Goal: Use online tool/utility: Use online tool/utility

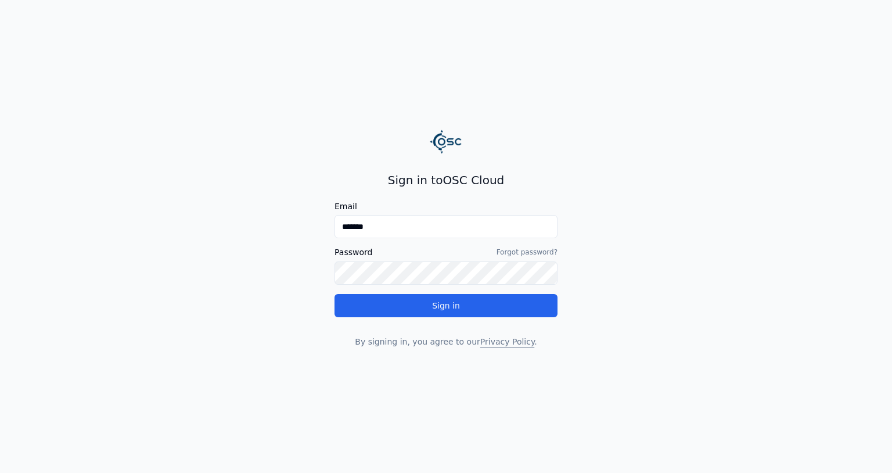
type input "********"
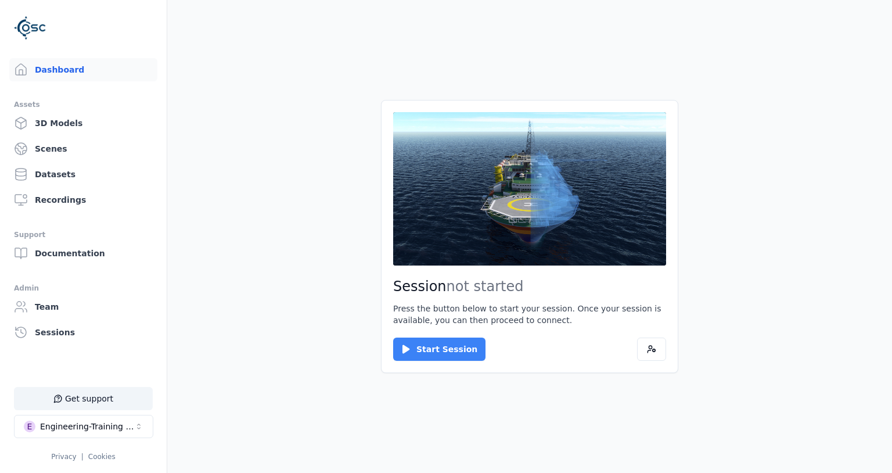
click at [416, 346] on button "Start Session" at bounding box center [439, 349] width 92 height 23
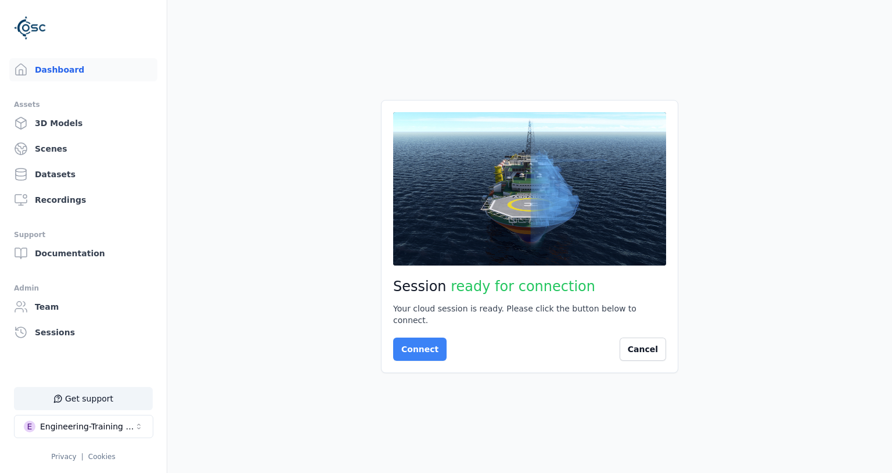
click at [425, 349] on button "Connect" at bounding box center [419, 349] width 53 height 23
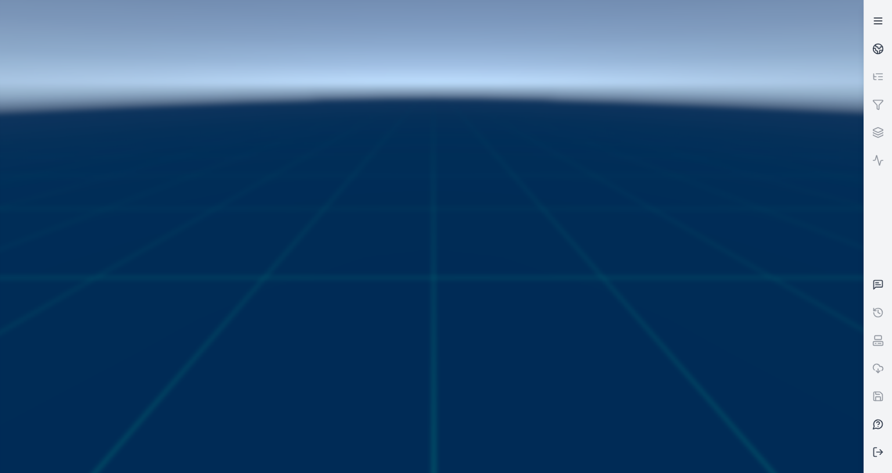
click at [880, 24] on line at bounding box center [878, 24] width 8 height 0
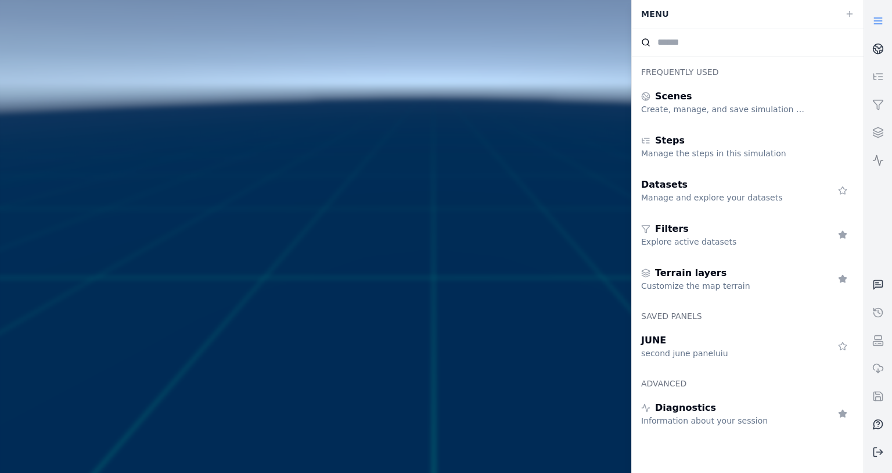
click at [882, 162] on icon at bounding box center [879, 161] width 12 height 12
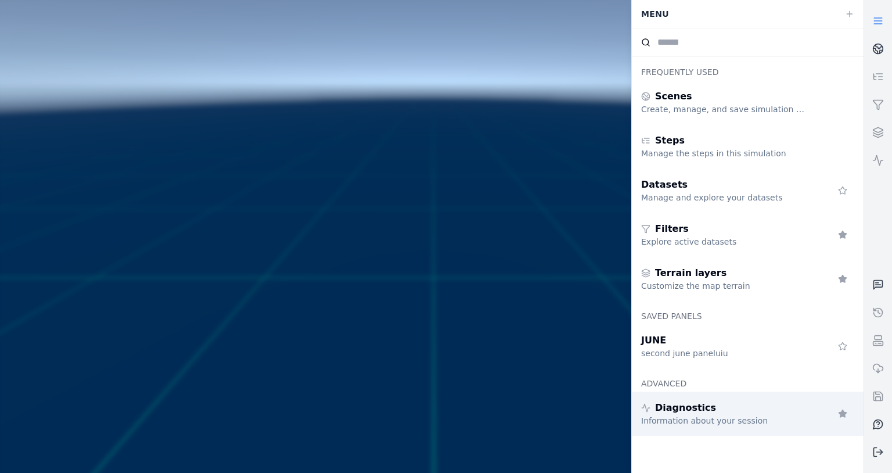
click at [719, 406] on div "Diagnostics" at bounding box center [724, 408] width 167 height 14
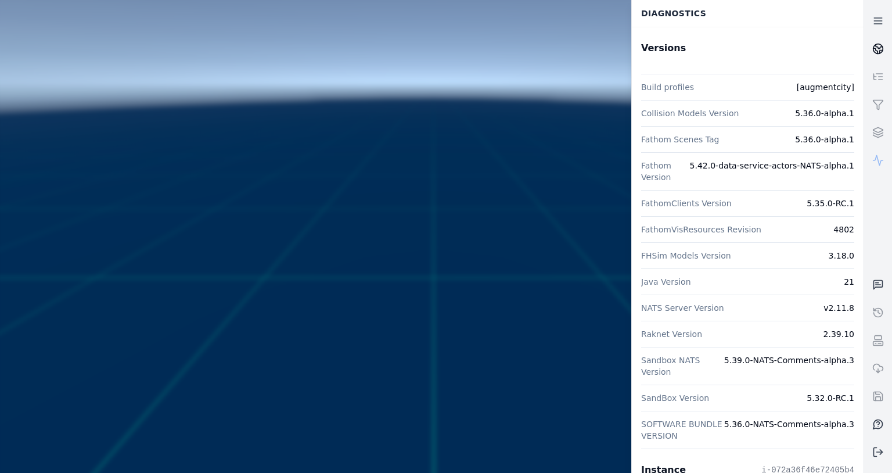
click at [882, 48] on icon at bounding box center [879, 49] width 12 height 12
